Goal: Check status: Check status

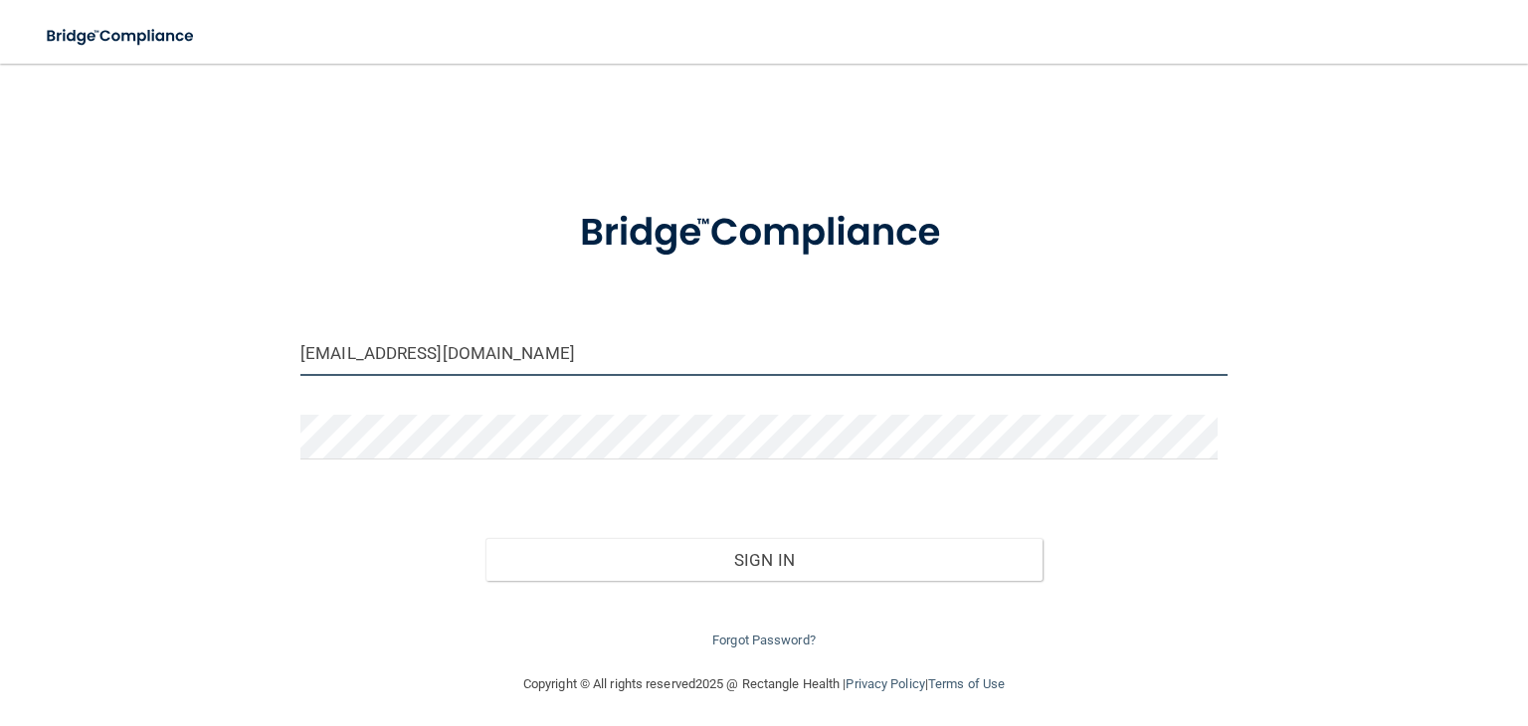
click at [498, 344] on input "[EMAIL_ADDRESS][DOMAIN_NAME]" at bounding box center [763, 353] width 927 height 45
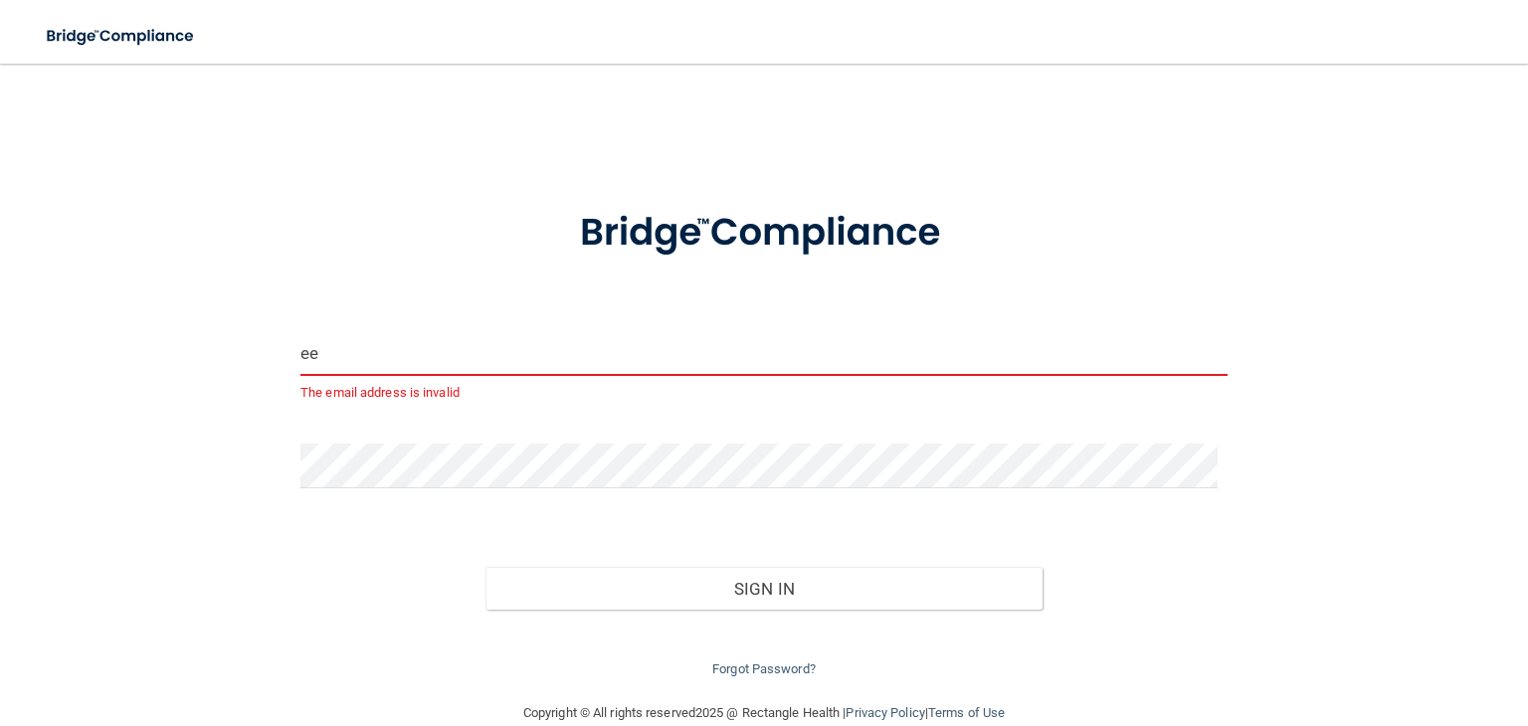
type input "[EMAIL_ADDRESS][DOMAIN_NAME]"
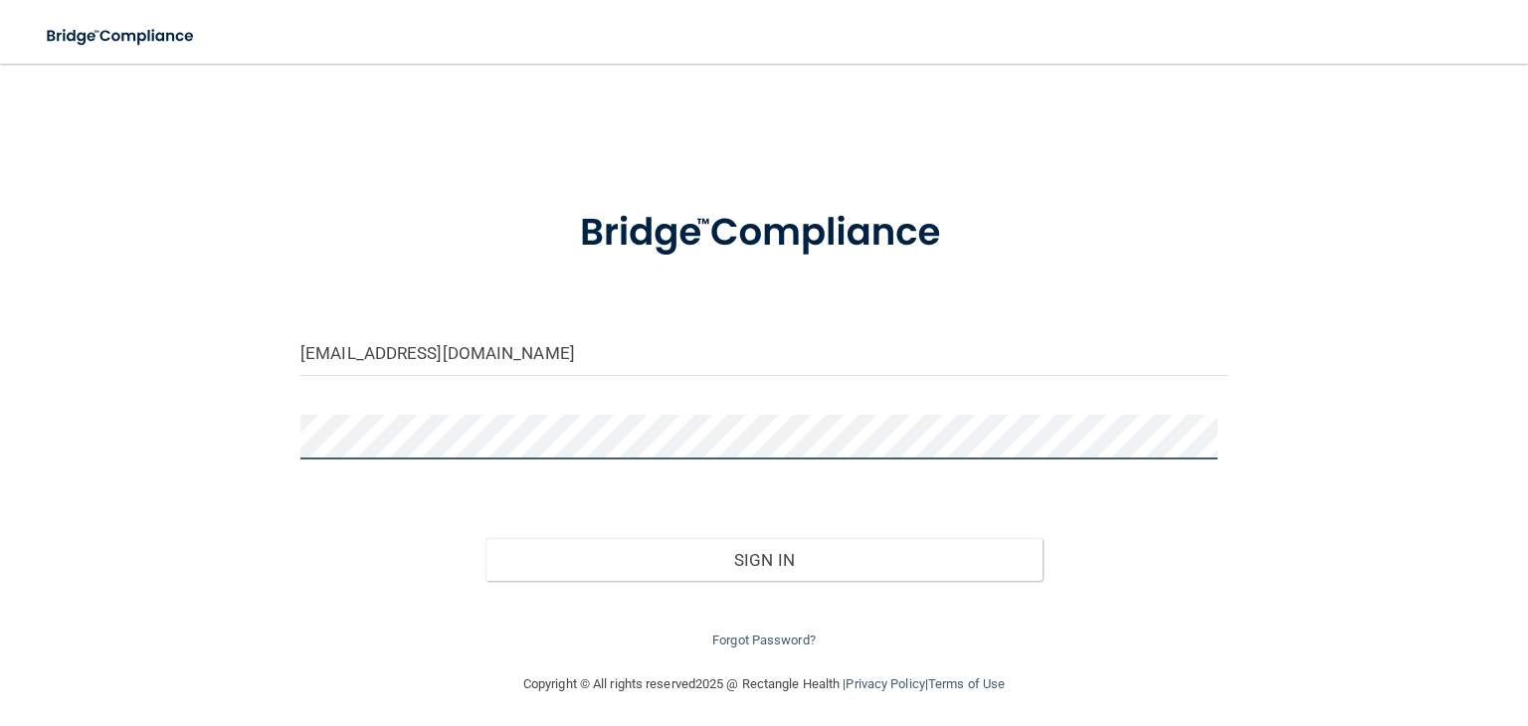
click at [485, 538] on button "Sign In" at bounding box center [763, 560] width 556 height 44
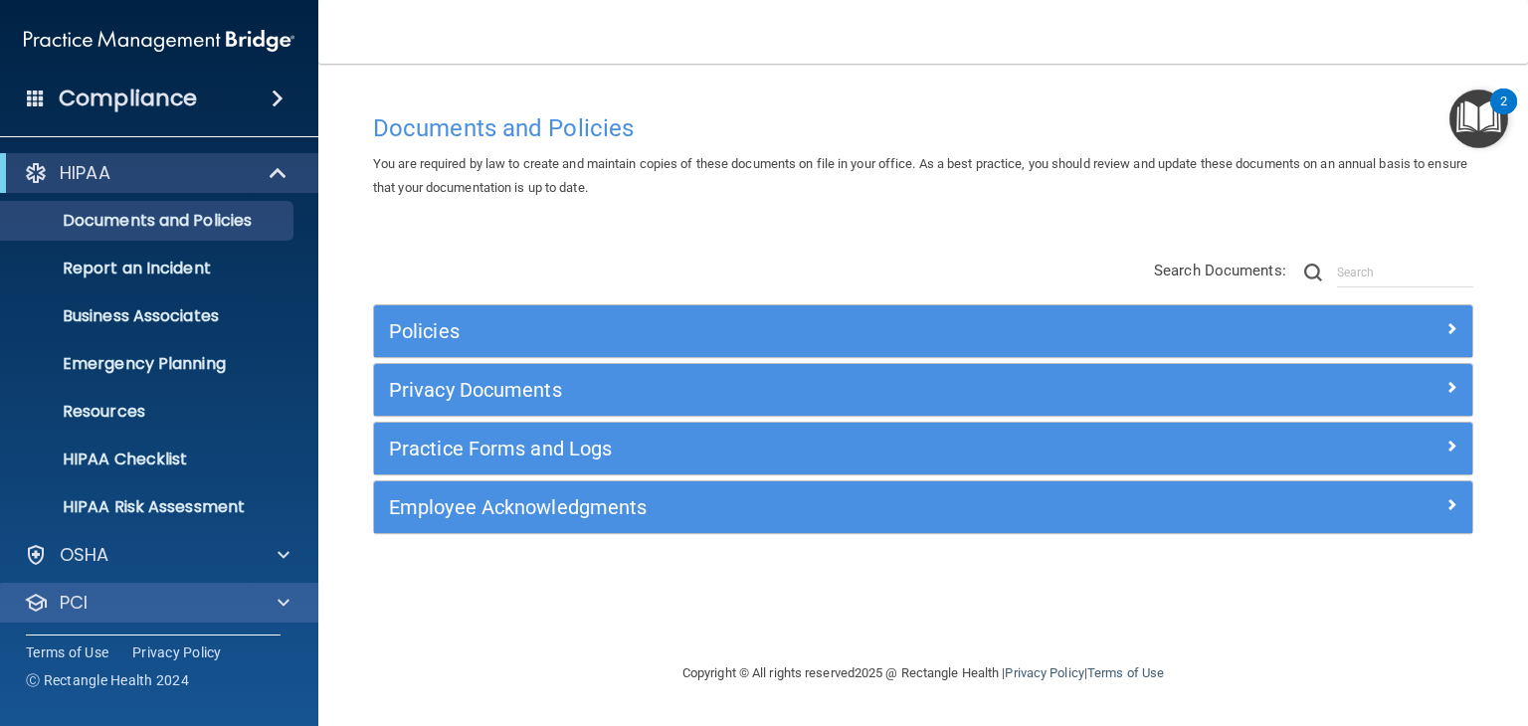
scroll to position [99, 0]
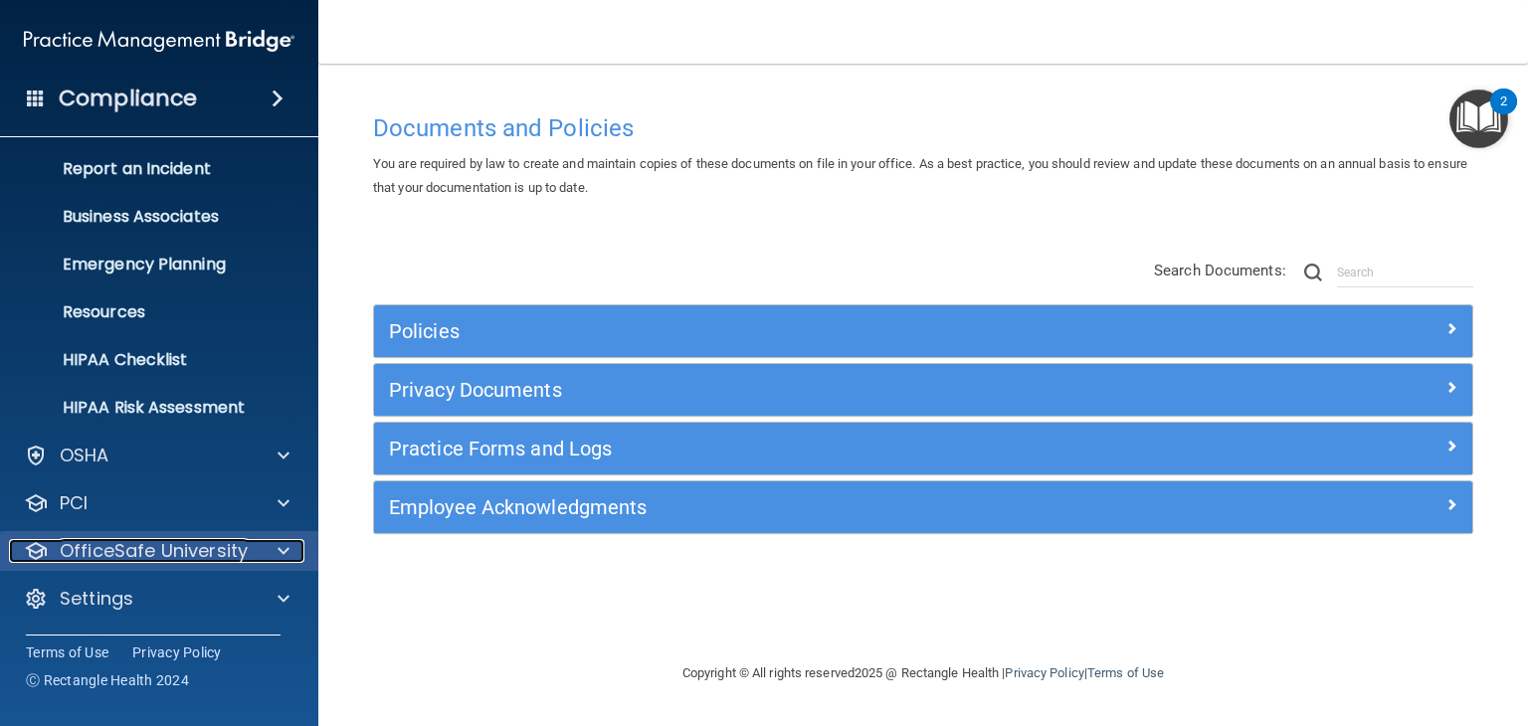
click at [126, 562] on p "OfficeSafe University" at bounding box center [154, 551] width 188 height 24
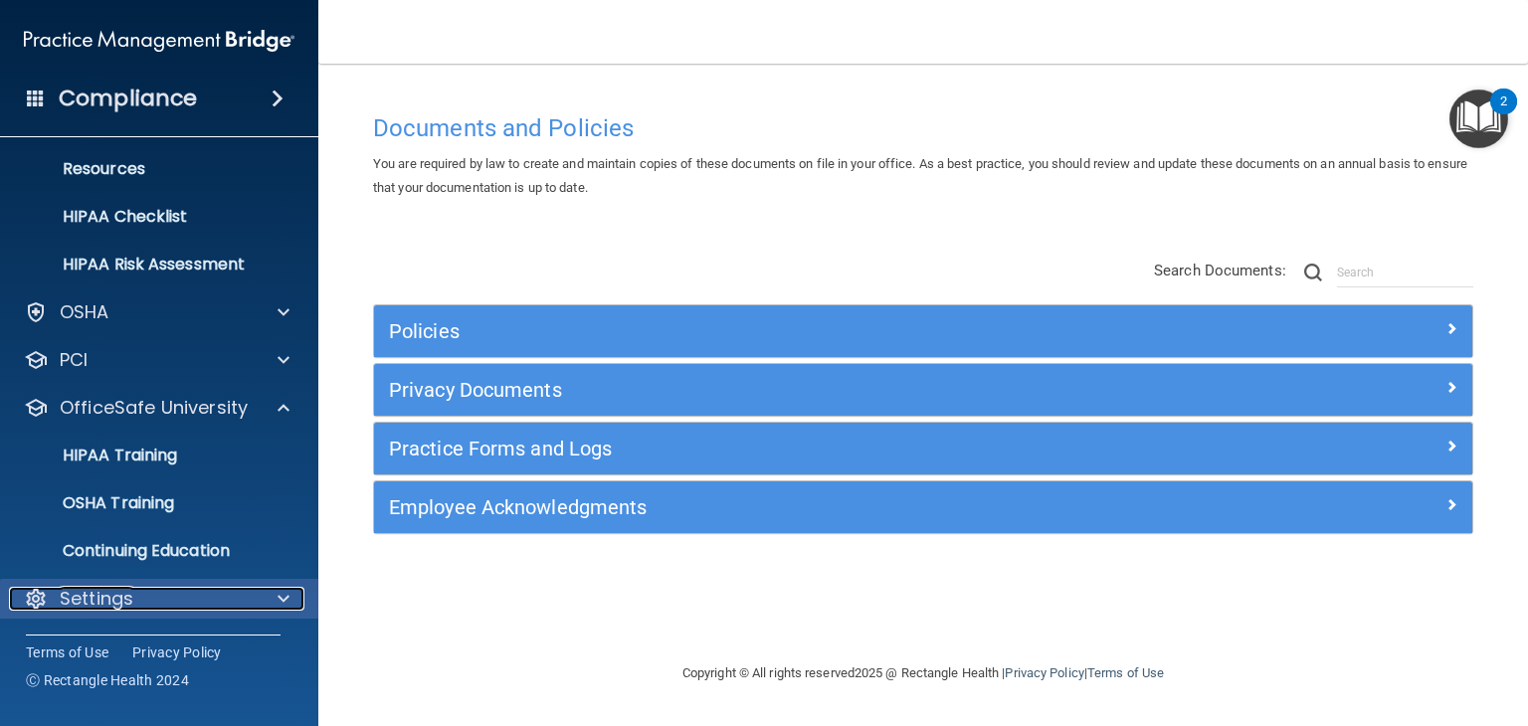
click at [284, 592] on span at bounding box center [284, 599] width 12 height 24
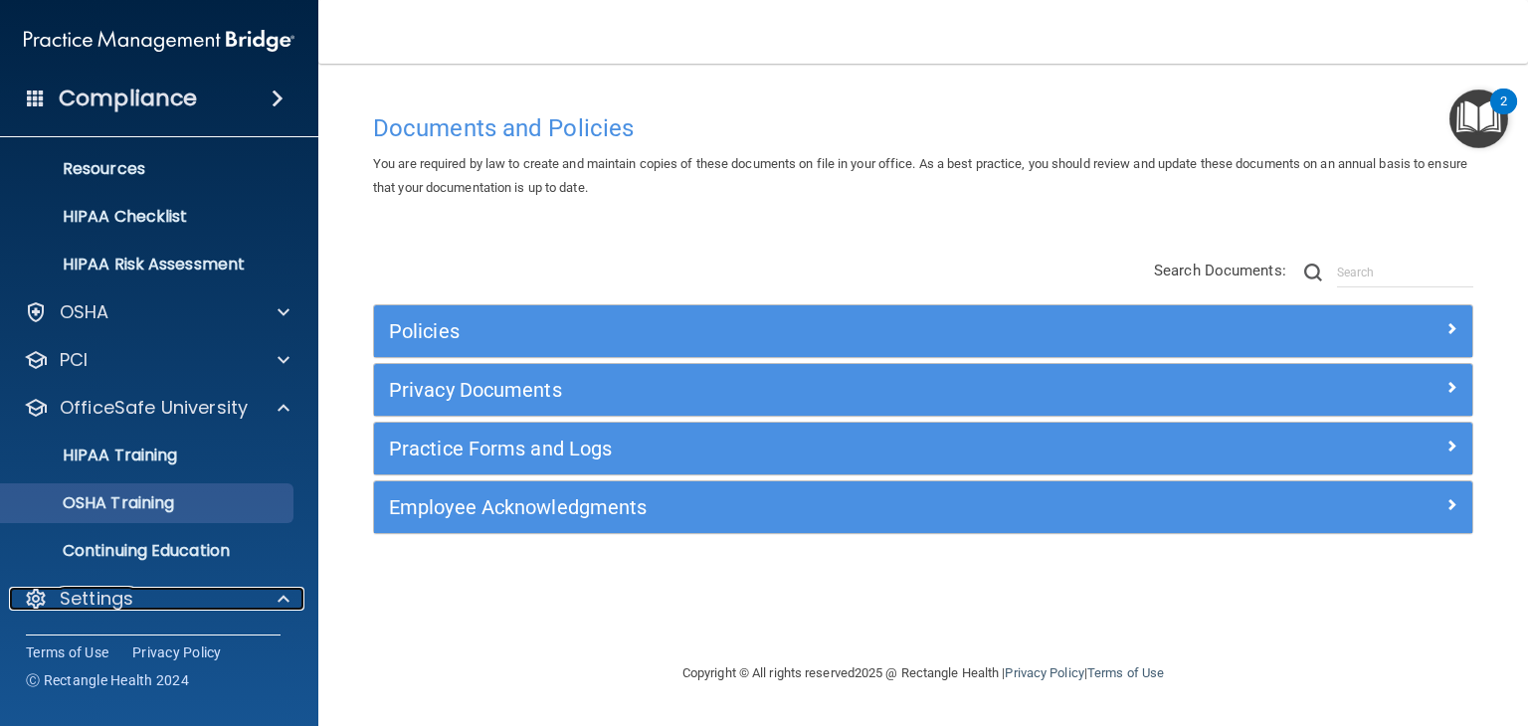
scroll to position [434, 0]
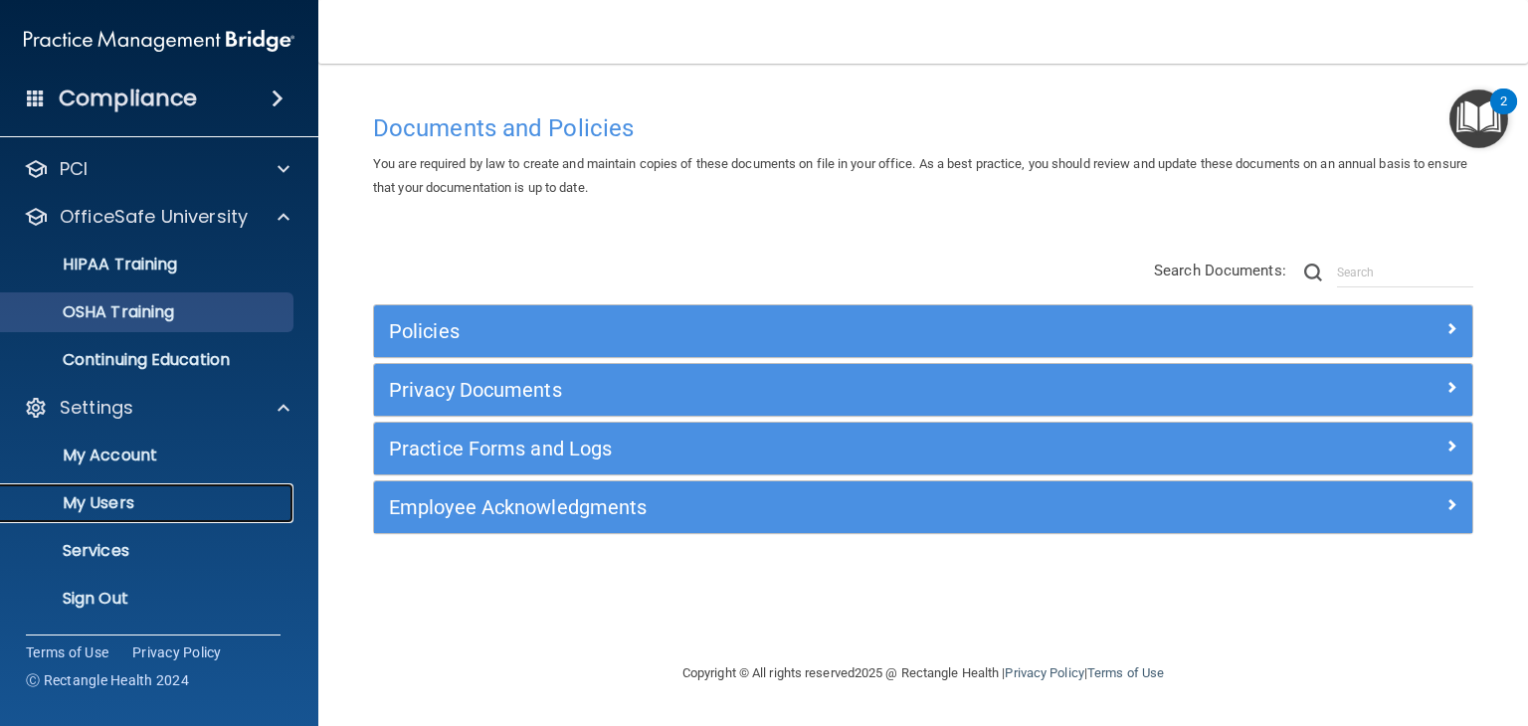
click at [263, 521] on link "My Users" at bounding box center [136, 503] width 313 height 40
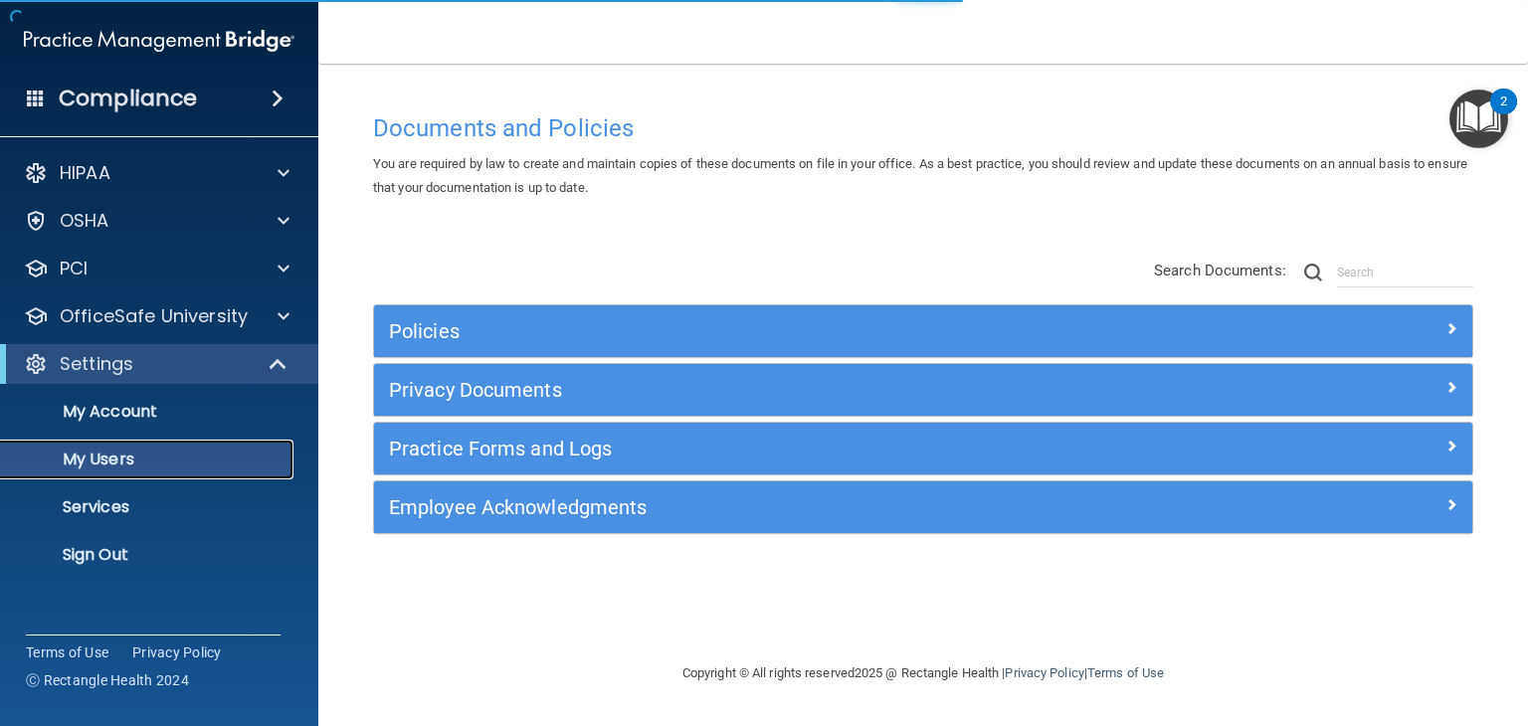
select select "20"
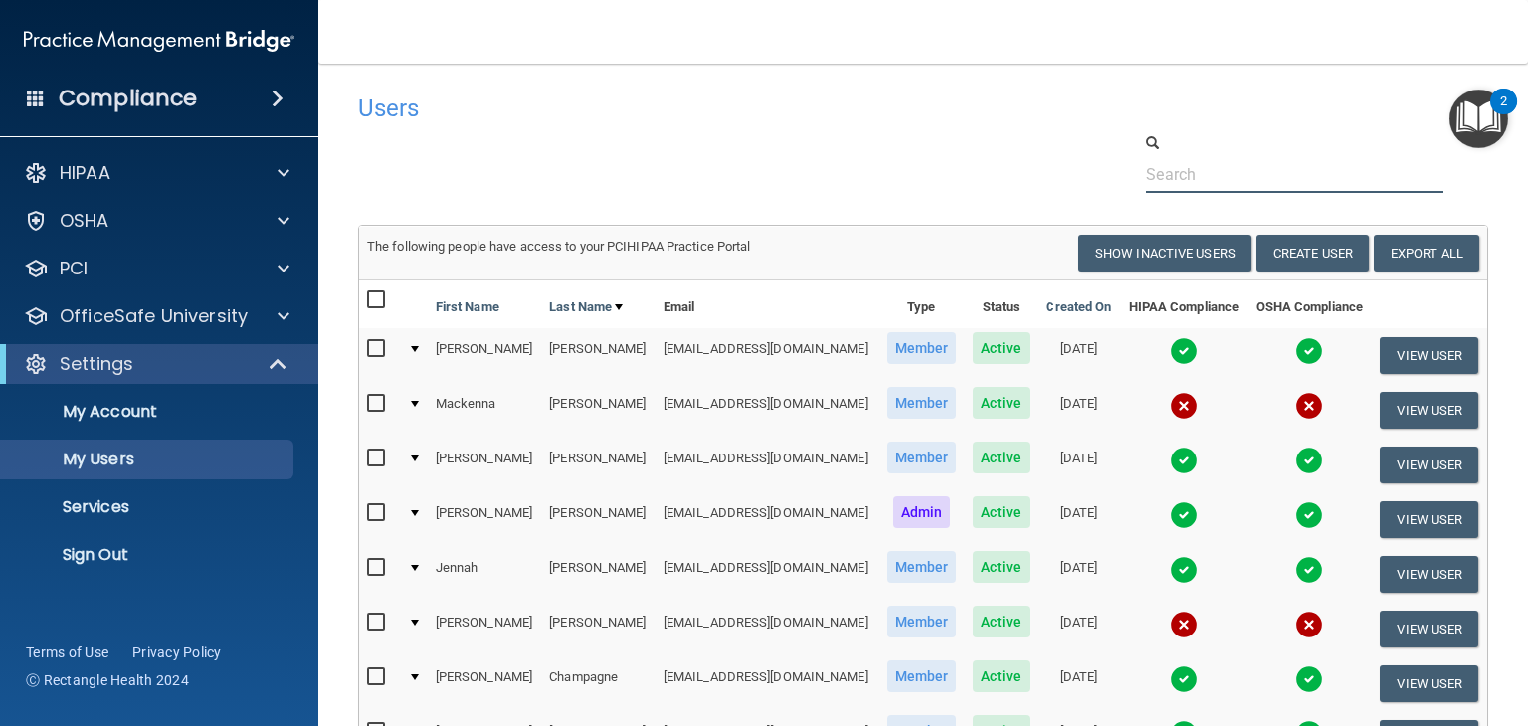
click at [1216, 176] on input "text" at bounding box center [1294, 174] width 297 height 37
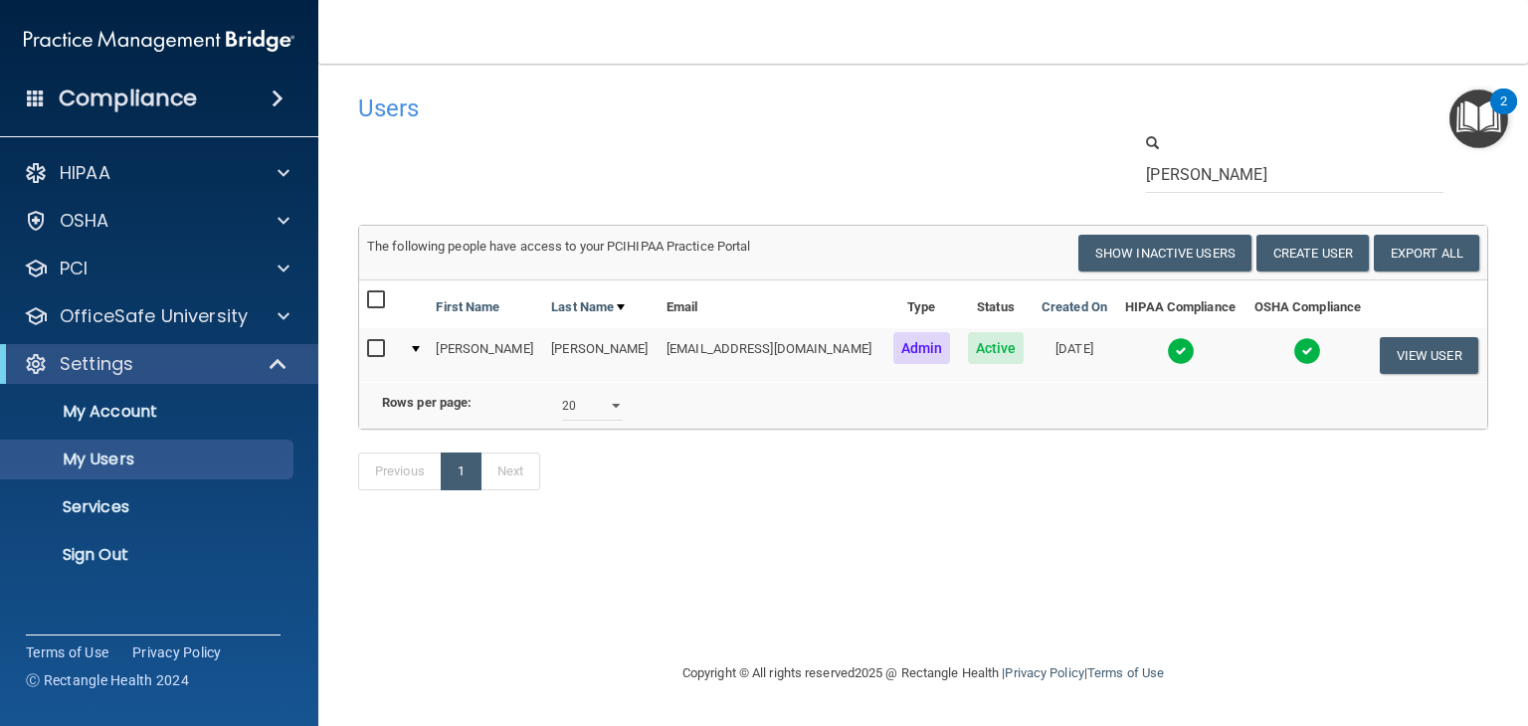
click at [1182, 351] on td at bounding box center [1180, 355] width 128 height 54
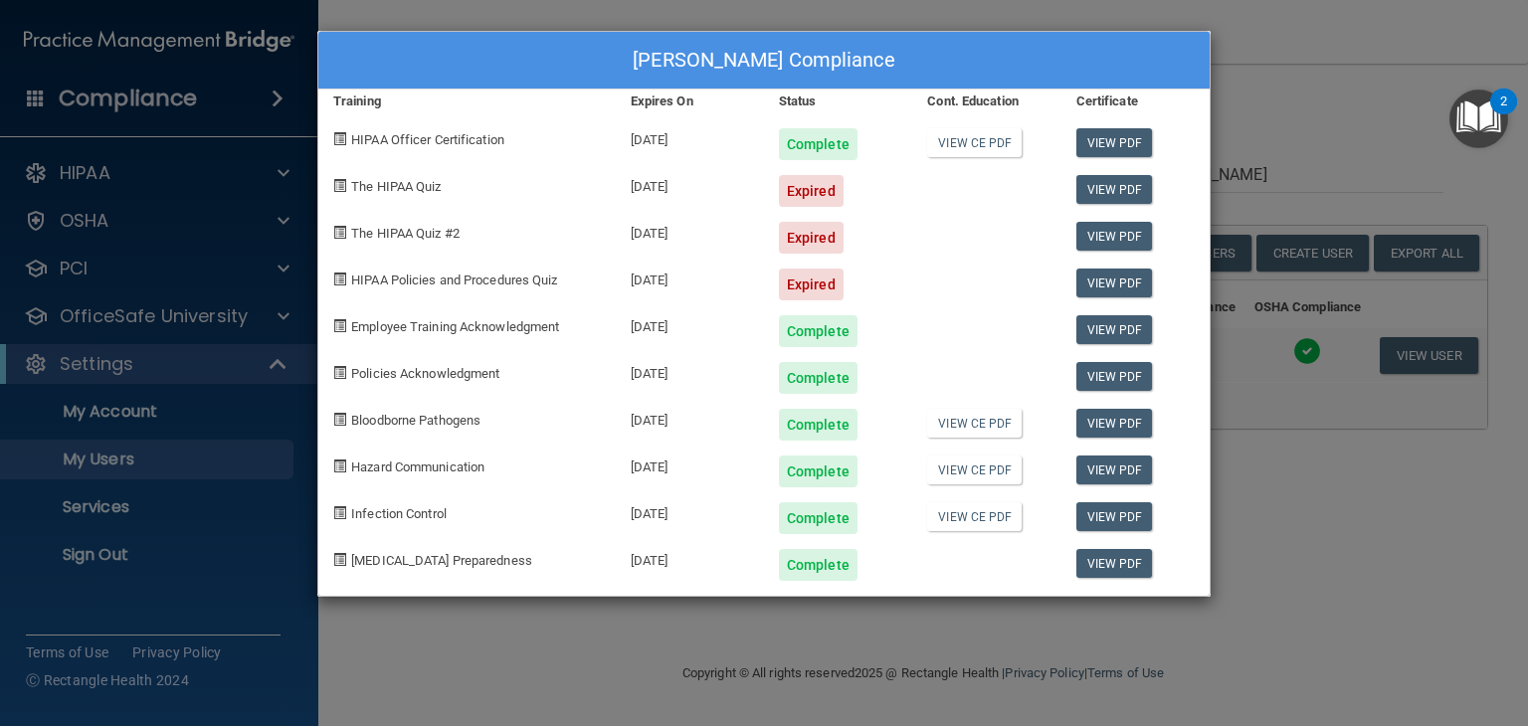
click at [1322, 107] on div "[PERSON_NAME] Compliance Training Expires On Status Cont. Education Certificate…" at bounding box center [764, 363] width 1528 height 726
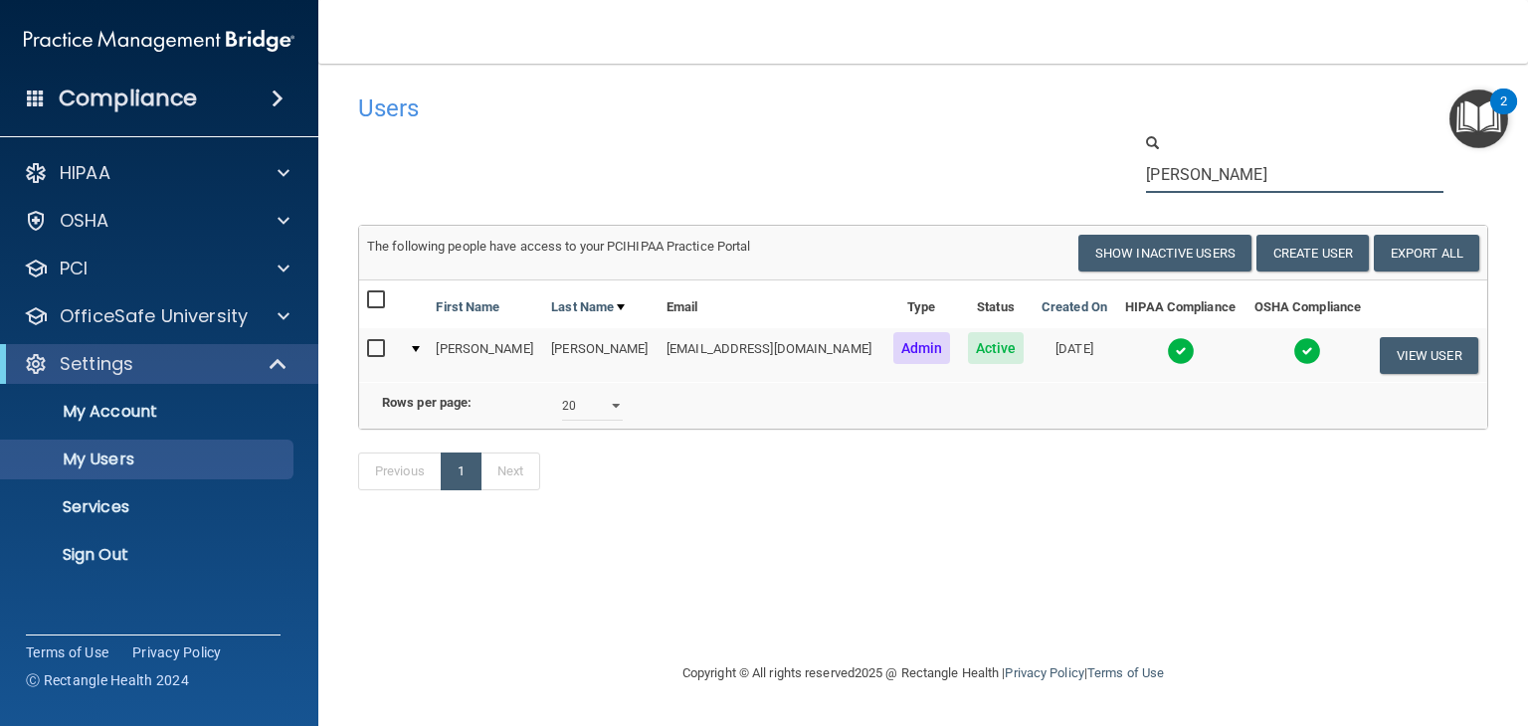
drag, startPoint x: 1246, startPoint y: 168, endPoint x: 1029, endPoint y: 163, distance: 216.9
click at [1029, 163] on div "[PERSON_NAME]" at bounding box center [923, 162] width 1160 height 61
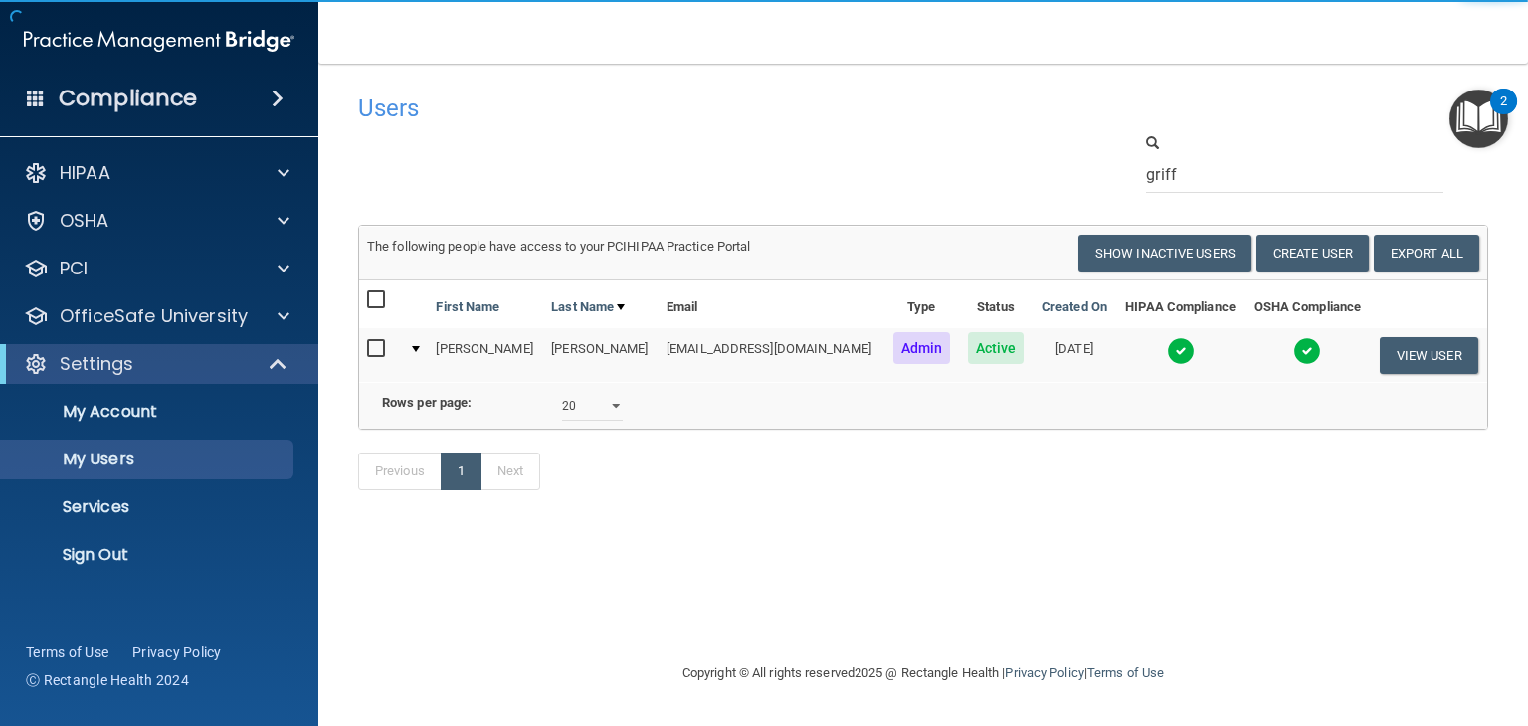
click at [1170, 349] on img at bounding box center [1181, 351] width 28 height 28
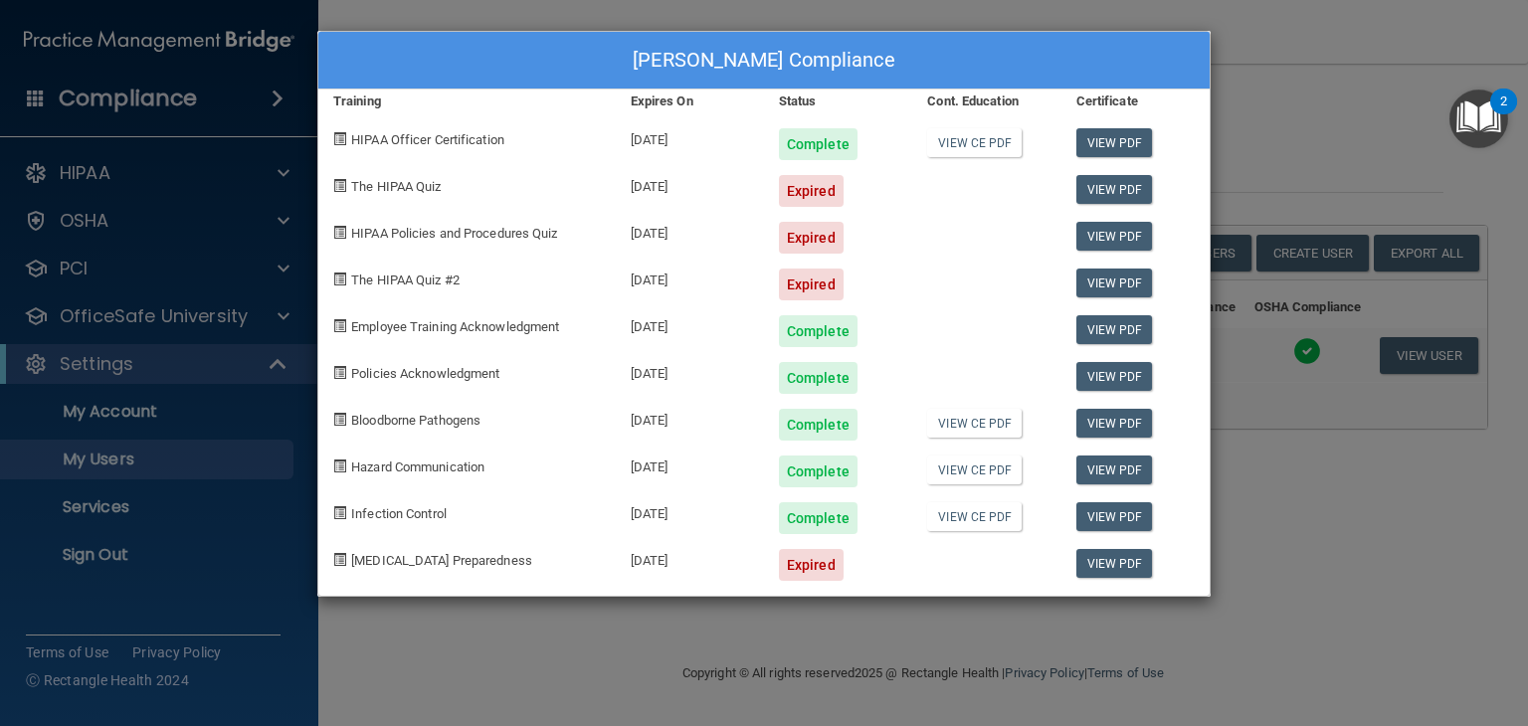
click at [1309, 63] on div "[PERSON_NAME] Compliance Training Expires On Status Cont. Education Certificate…" at bounding box center [764, 363] width 1528 height 726
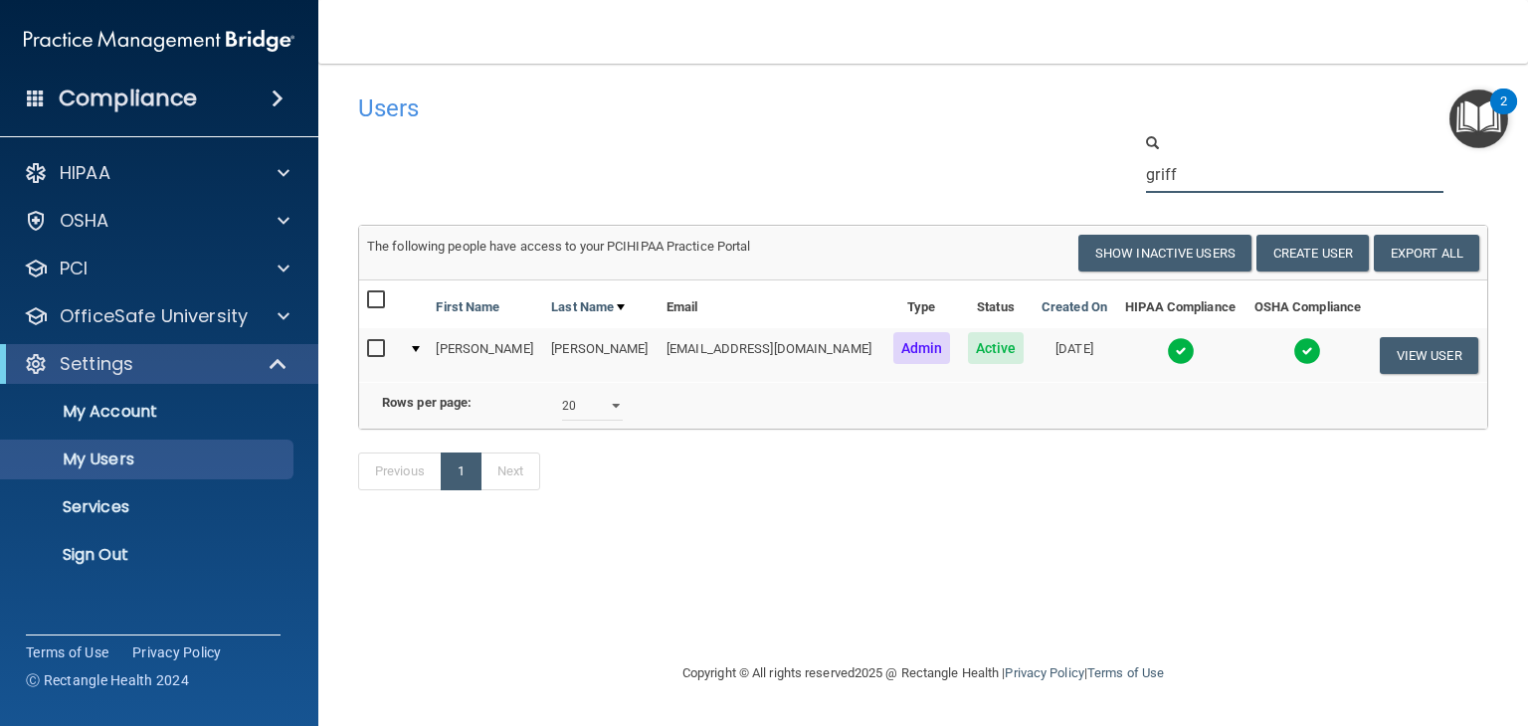
drag, startPoint x: 1201, startPoint y: 181, endPoint x: 977, endPoint y: 169, distance: 224.2
click at [979, 169] on div "griff" at bounding box center [923, 162] width 1160 height 61
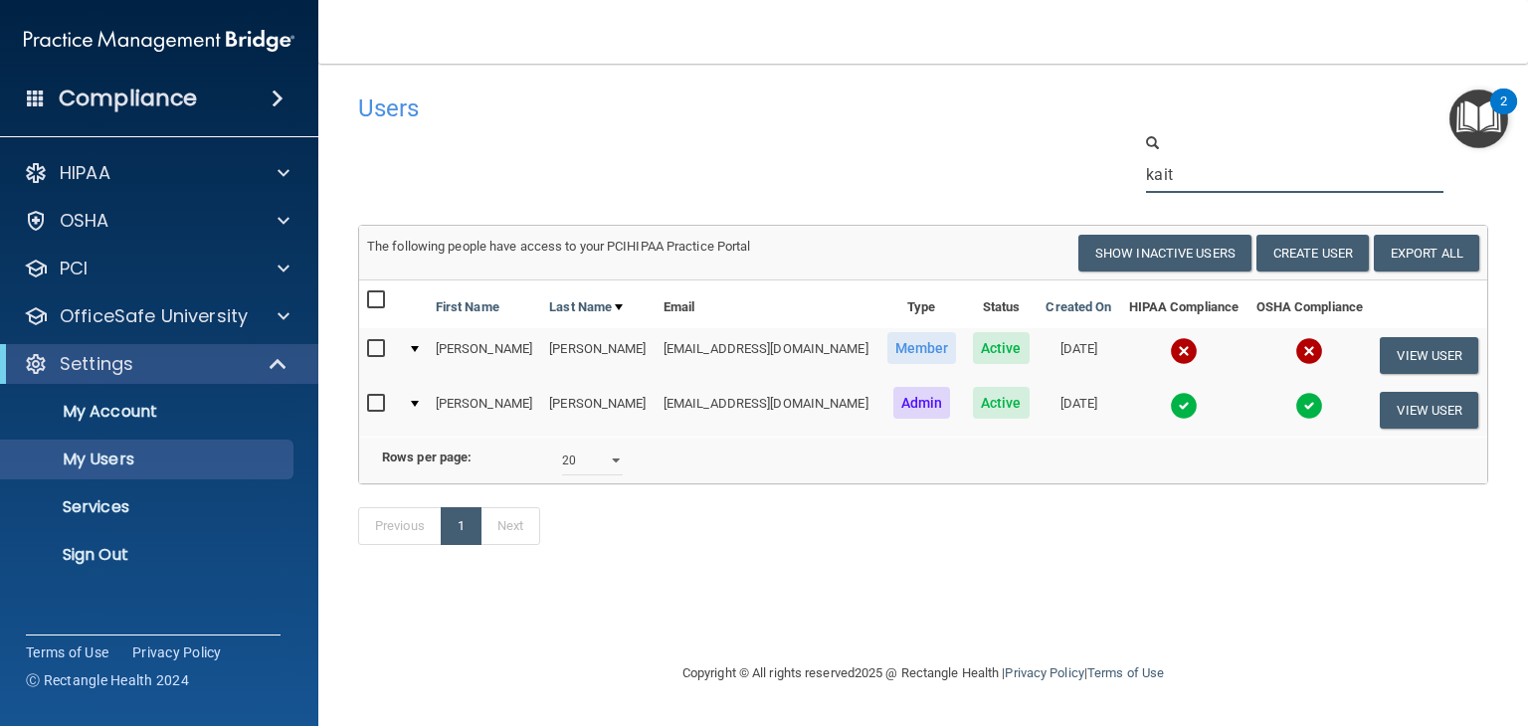
drag, startPoint x: 1184, startPoint y: 181, endPoint x: 1043, endPoint y: 188, distance: 141.4
click at [1062, 181] on div "kait" at bounding box center [923, 162] width 1160 height 61
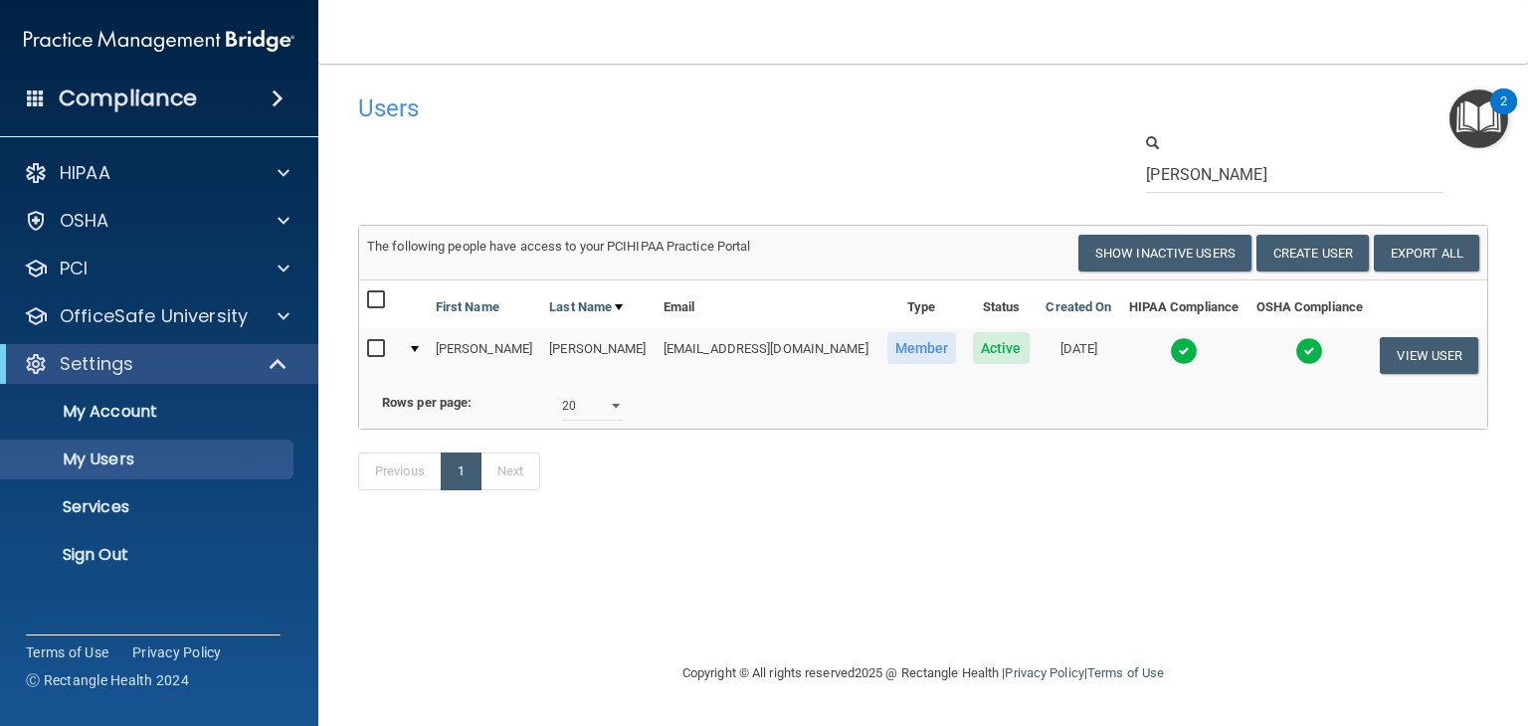
click at [1301, 351] on img at bounding box center [1309, 351] width 28 height 28
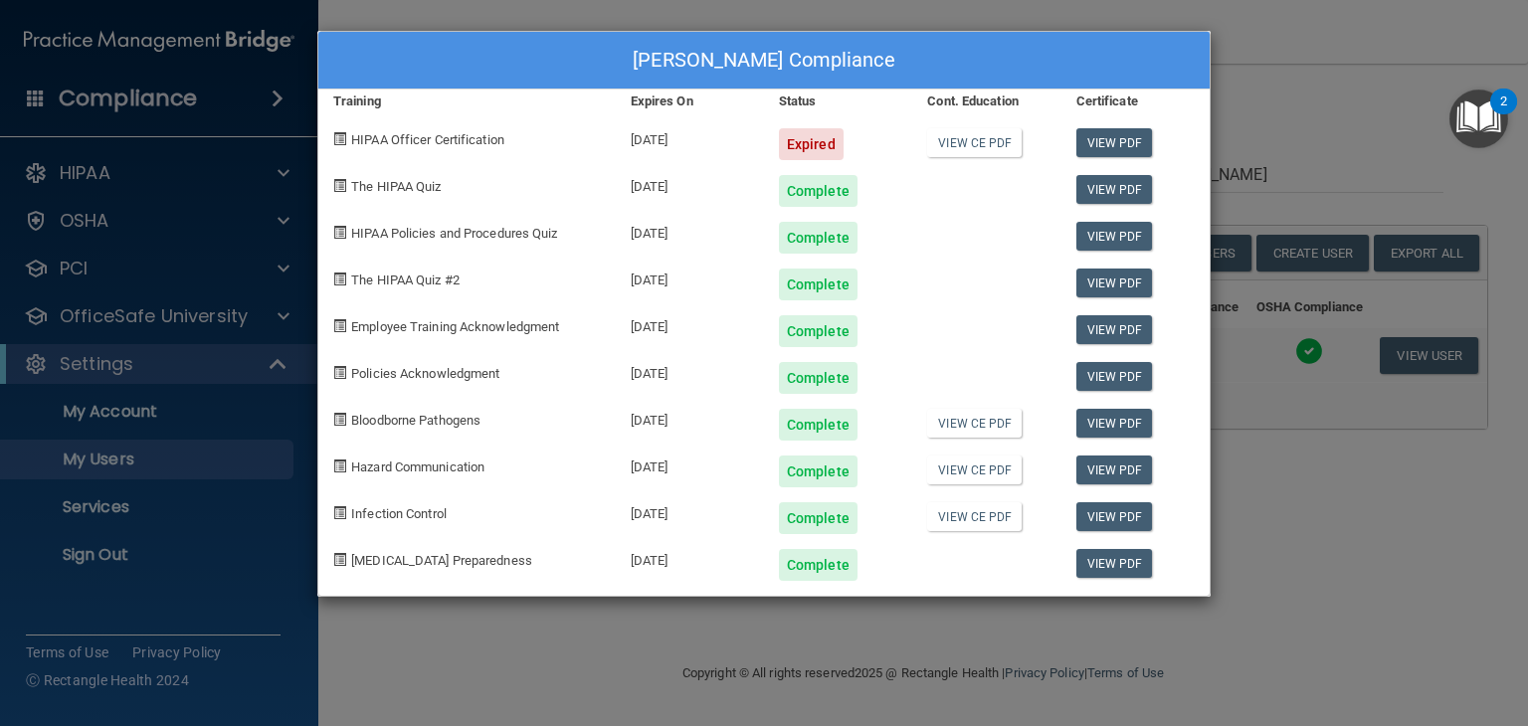
click at [1289, 132] on div "[PERSON_NAME] Compliance Training Expires On Status Cont. Education Certificate…" at bounding box center [764, 363] width 1528 height 726
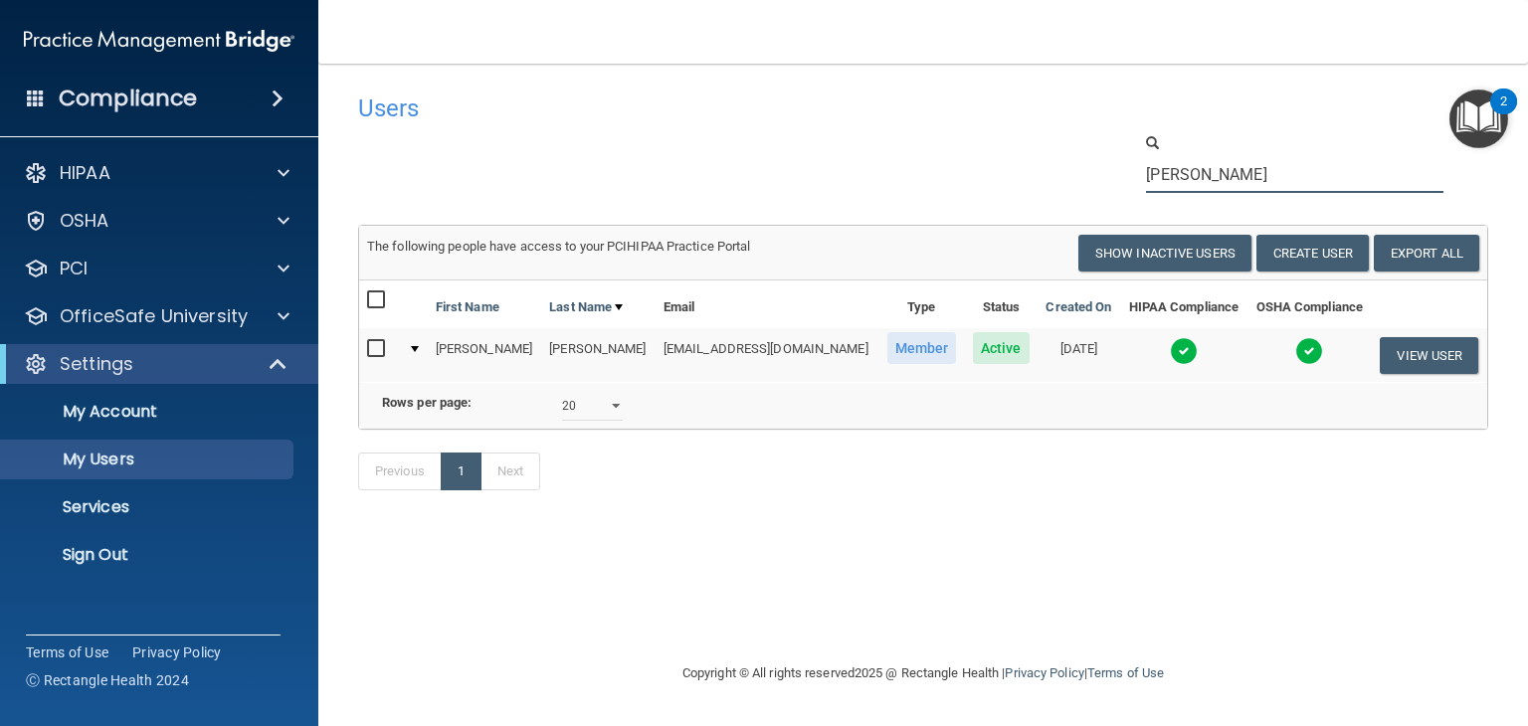
drag, startPoint x: 1204, startPoint y: 174, endPoint x: 1161, endPoint y: 176, distance: 42.8
click at [1161, 176] on input "[PERSON_NAME]" at bounding box center [1294, 174] width 297 height 37
drag, startPoint x: 1210, startPoint y: 176, endPoint x: 979, endPoint y: 176, distance: 230.8
click at [983, 176] on div "[PERSON_NAME]" at bounding box center [923, 162] width 1160 height 61
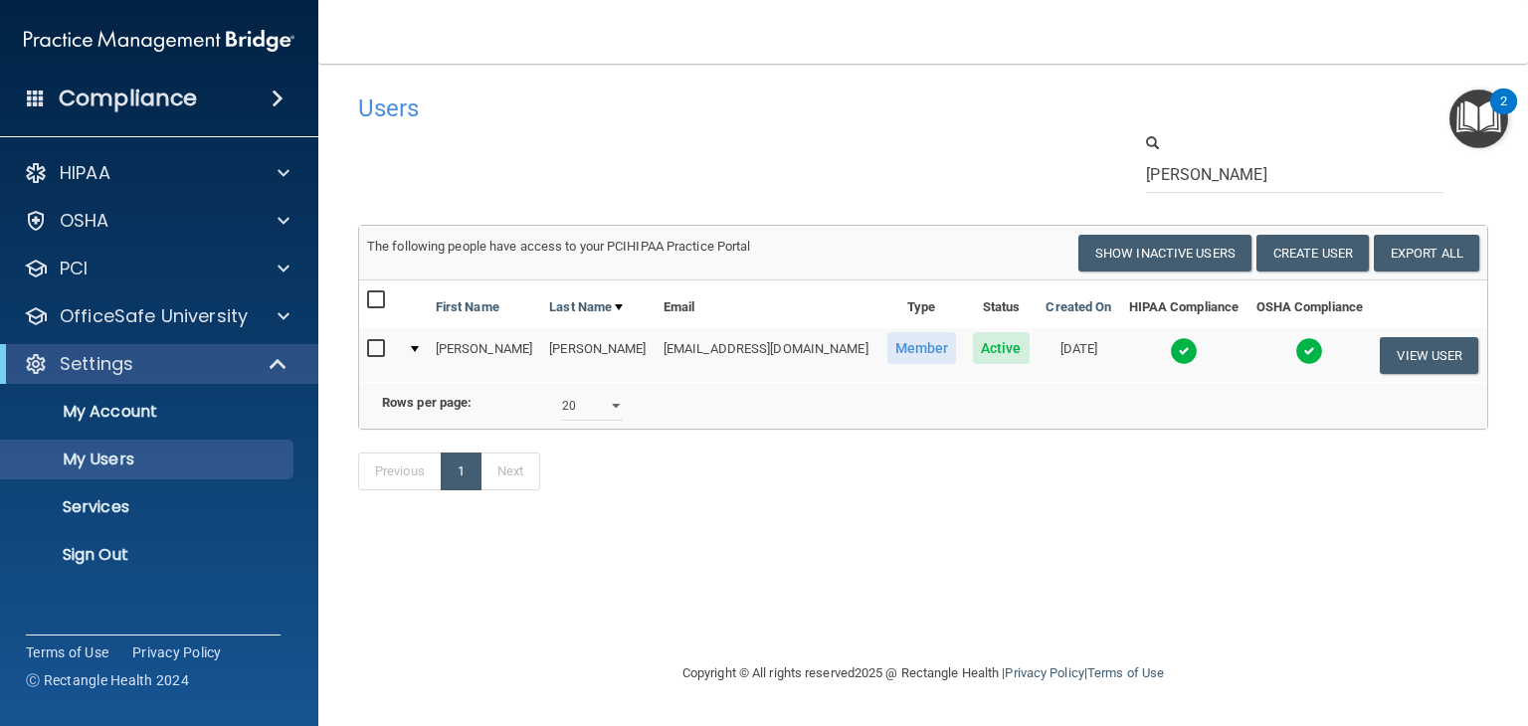
click at [1170, 352] on img at bounding box center [1184, 351] width 28 height 28
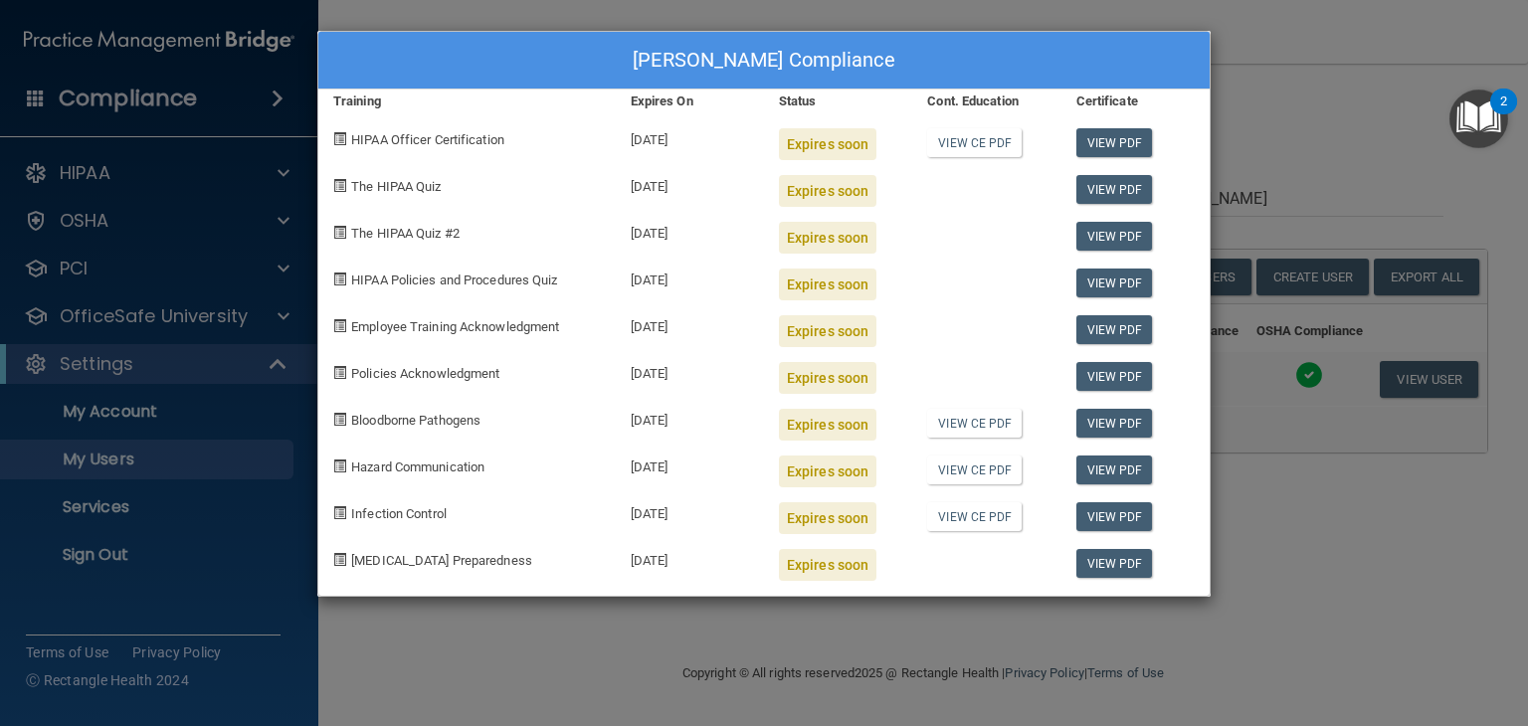
click at [1272, 79] on div "[PERSON_NAME] Compliance Training Expires On Status Cont. Education Certificate…" at bounding box center [764, 363] width 1528 height 726
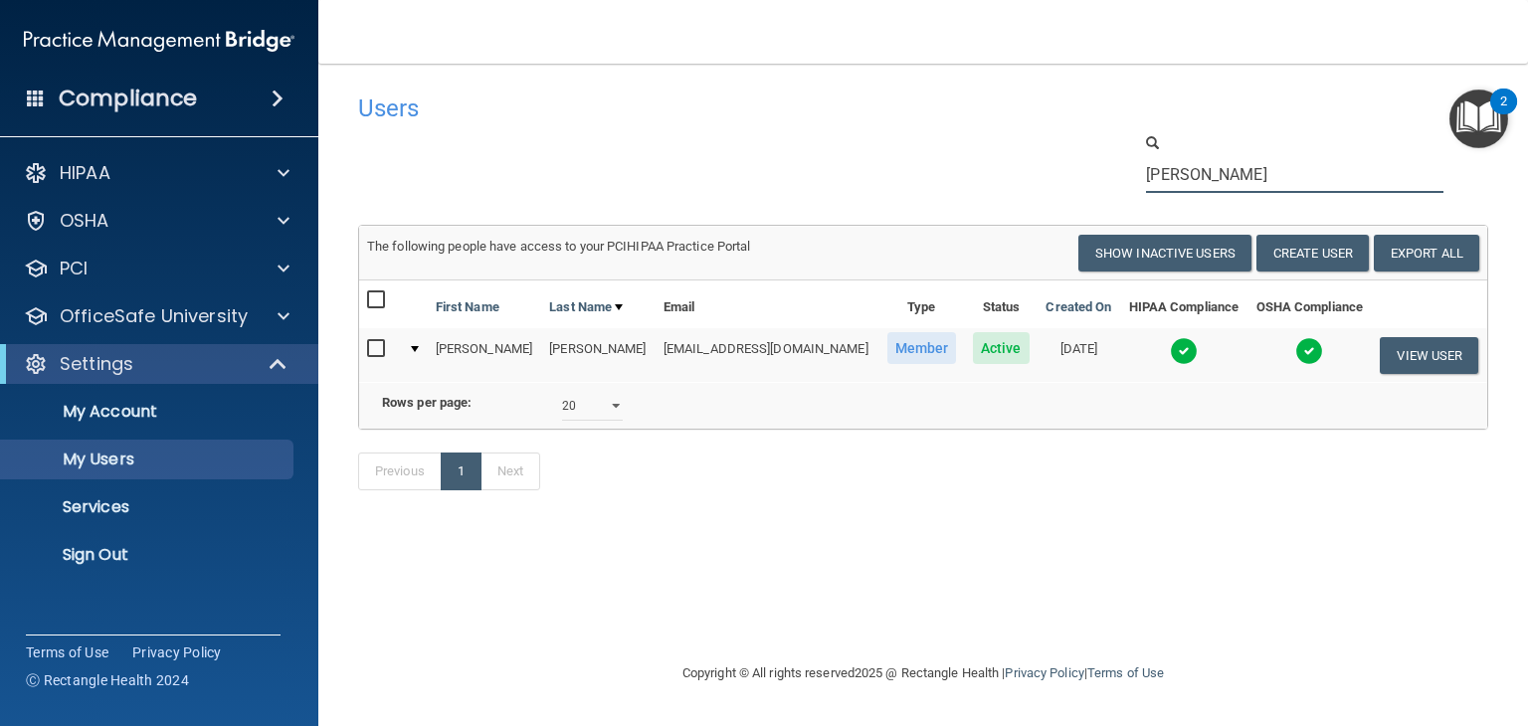
drag, startPoint x: 1190, startPoint y: 172, endPoint x: 1048, endPoint y: 172, distance: 142.3
click at [1048, 172] on div "[PERSON_NAME]" at bounding box center [923, 162] width 1160 height 61
type input "jack"
click at [1187, 351] on img at bounding box center [1184, 351] width 28 height 28
